Goal: Task Accomplishment & Management: Use online tool/utility

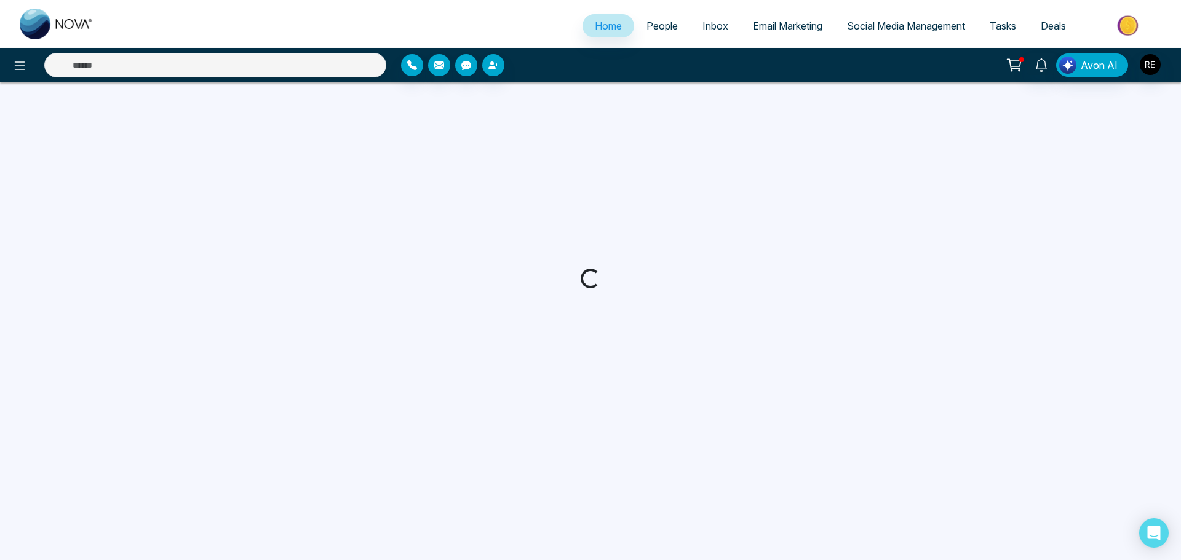
select select "*"
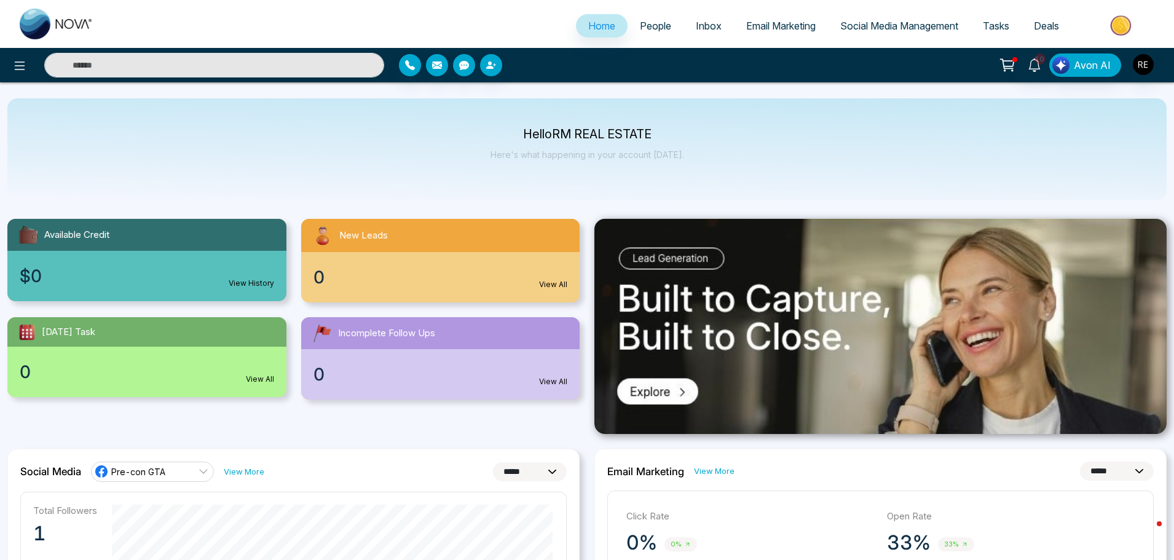
click at [890, 29] on span "Social Media Management" at bounding box center [900, 26] width 118 height 12
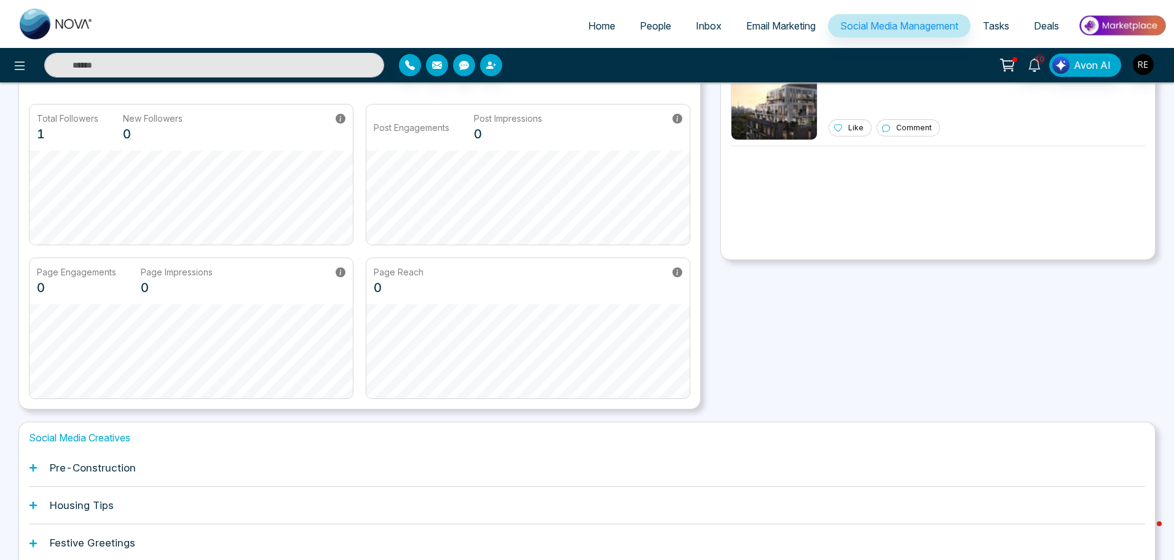
scroll to position [192, 0]
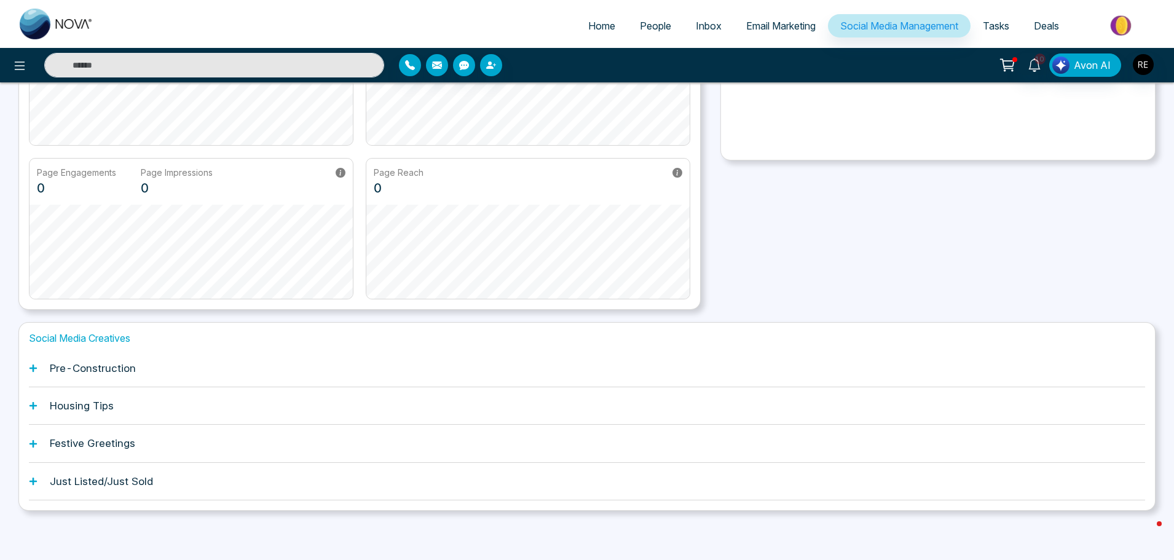
click at [34, 483] on icon at bounding box center [33, 481] width 9 height 9
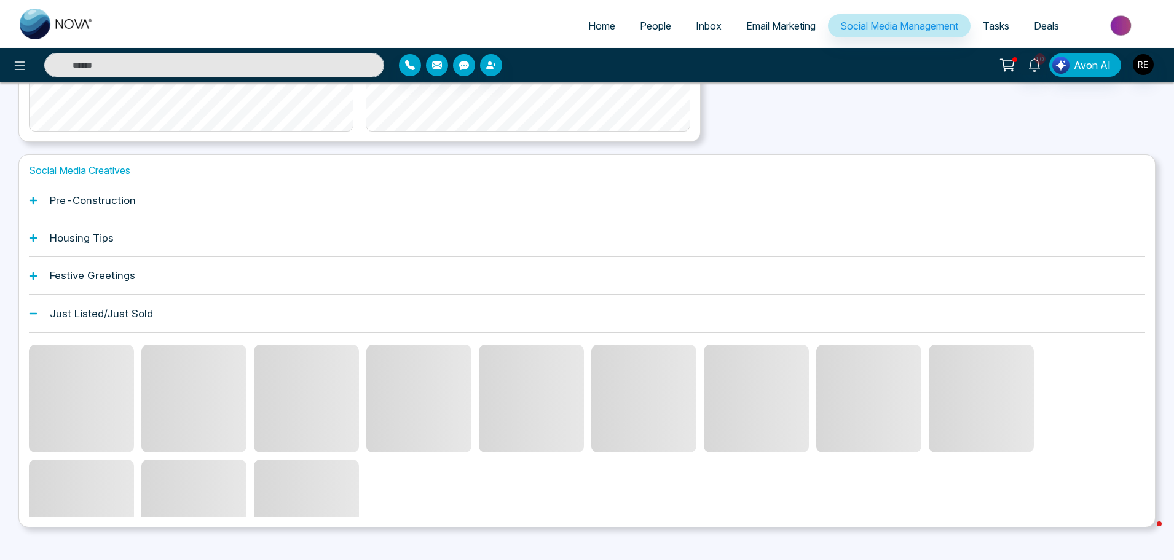
scroll to position [377, 0]
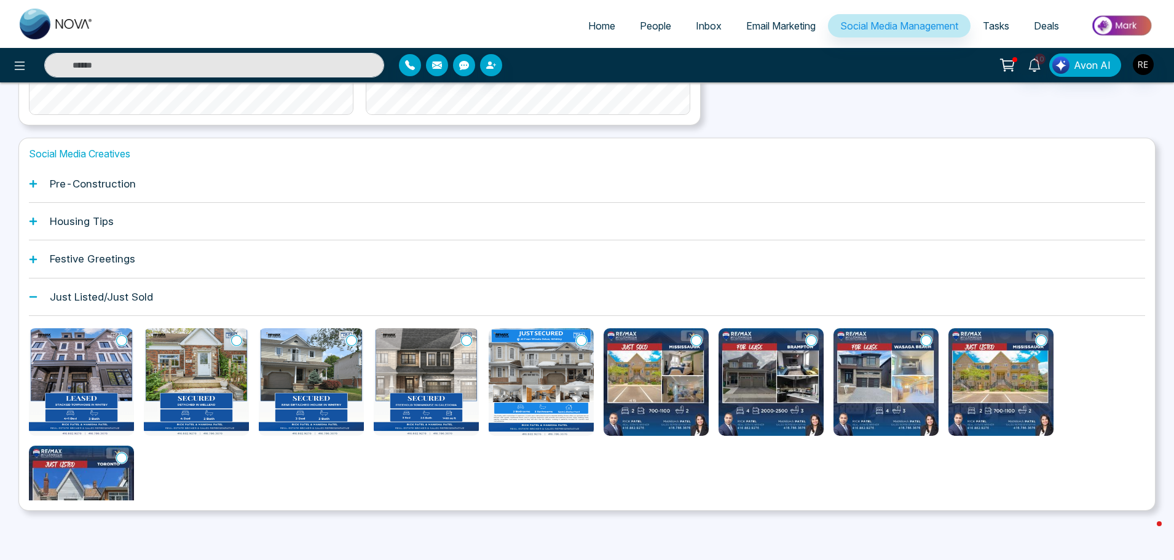
click at [87, 363] on img at bounding box center [81, 382] width 105 height 108
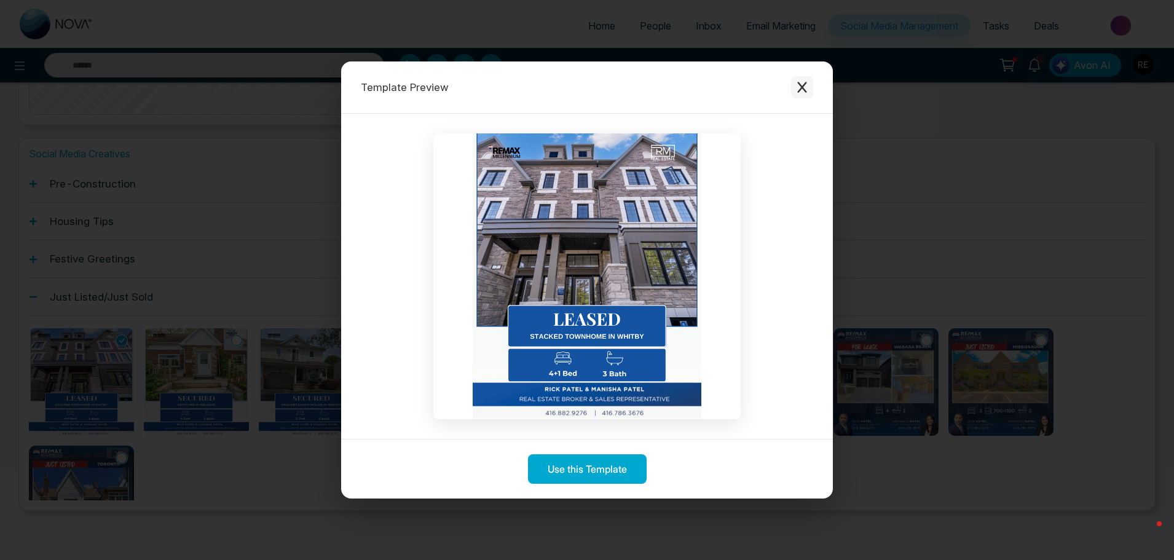
click at [806, 88] on icon "Close modal" at bounding box center [802, 87] width 12 height 12
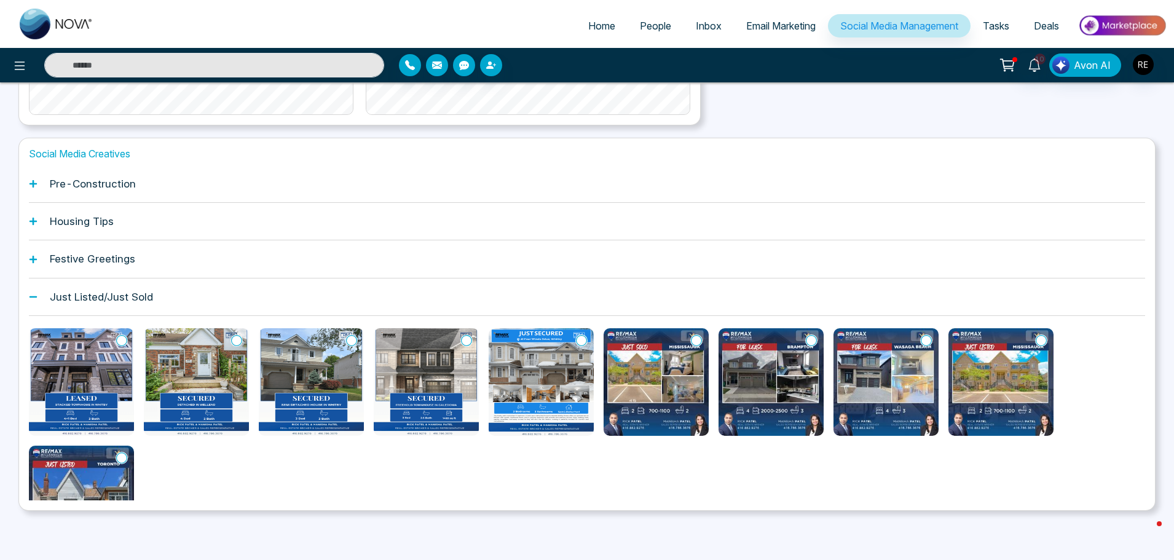
click at [33, 256] on icon at bounding box center [33, 258] width 7 height 7
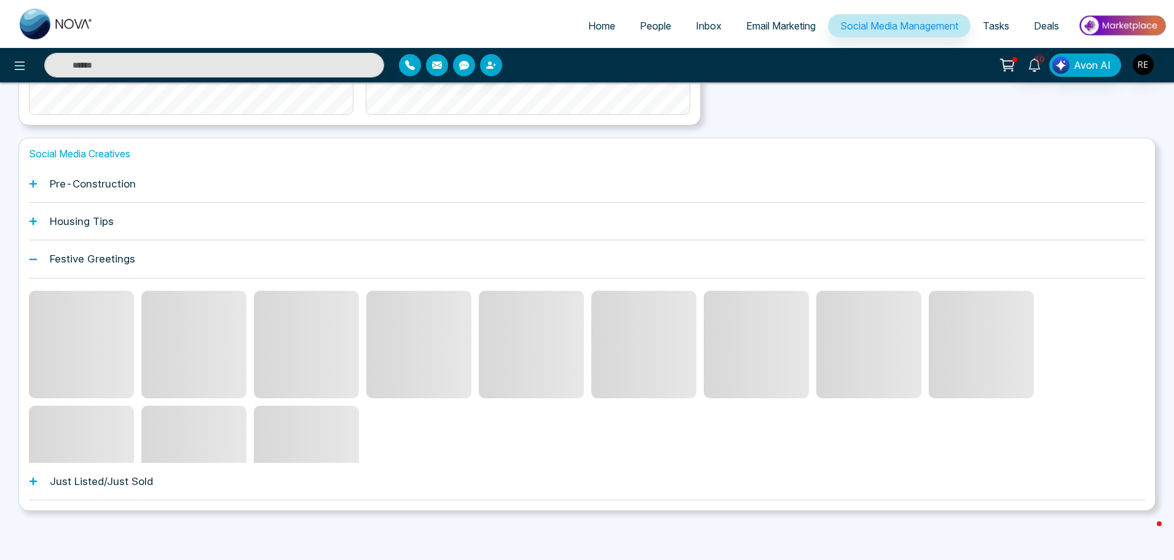
scroll to position [325, 0]
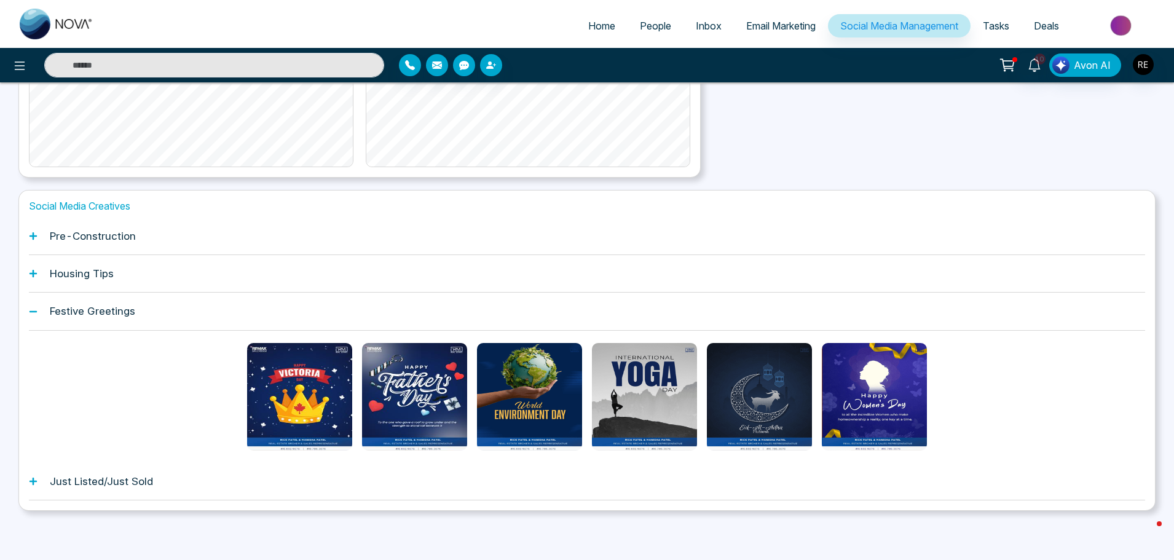
click at [39, 266] on div "Housing Tips" at bounding box center [587, 274] width 1117 height 38
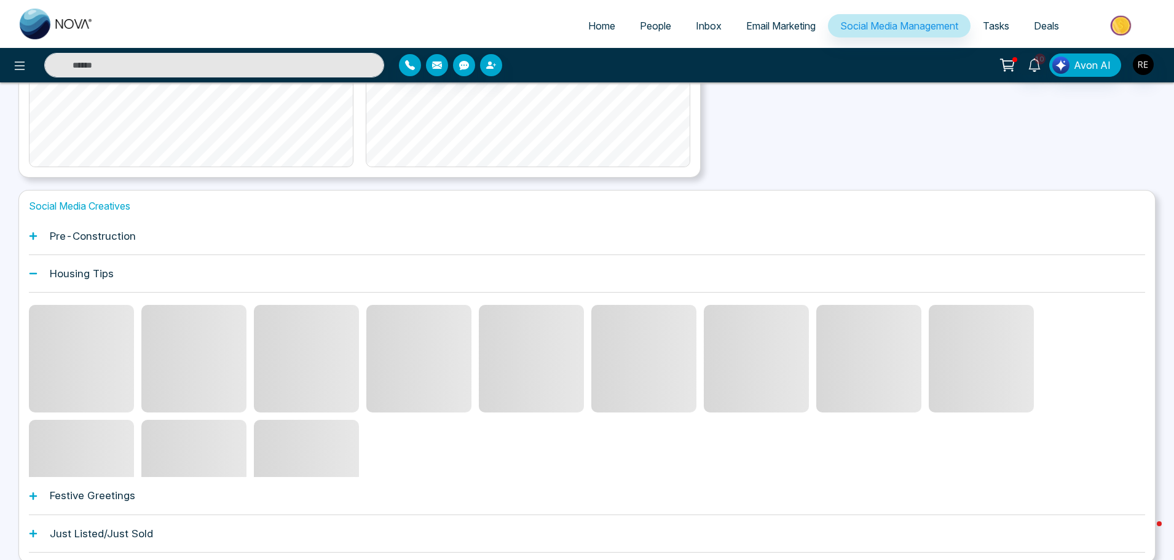
scroll to position [377, 0]
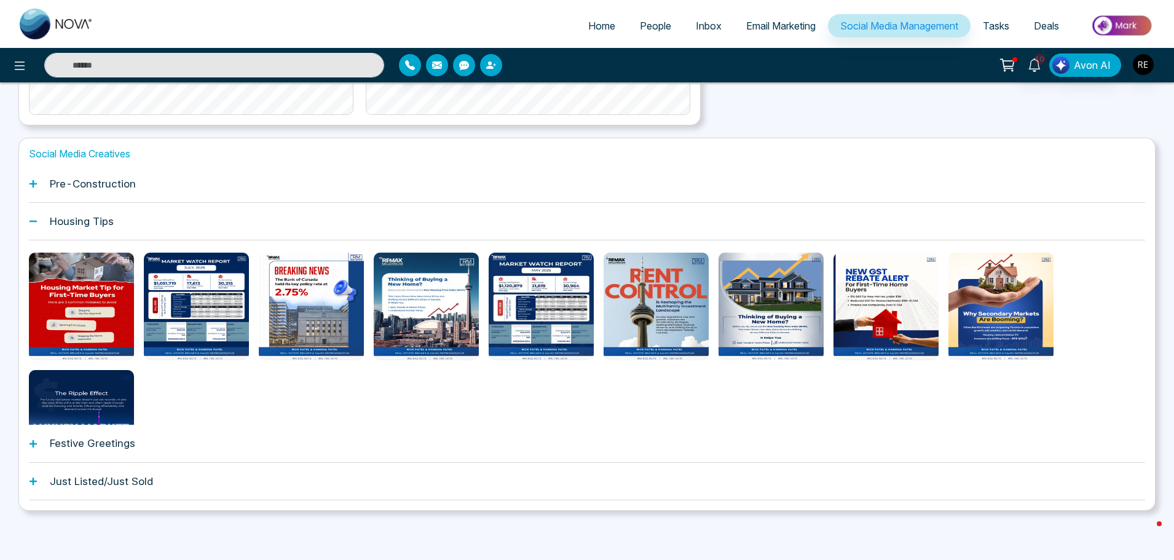
drag, startPoint x: 37, startPoint y: 186, endPoint x: 69, endPoint y: 201, distance: 36.0
click at [36, 186] on icon at bounding box center [33, 184] width 9 height 9
